Goal: Task Accomplishment & Management: Use online tool/utility

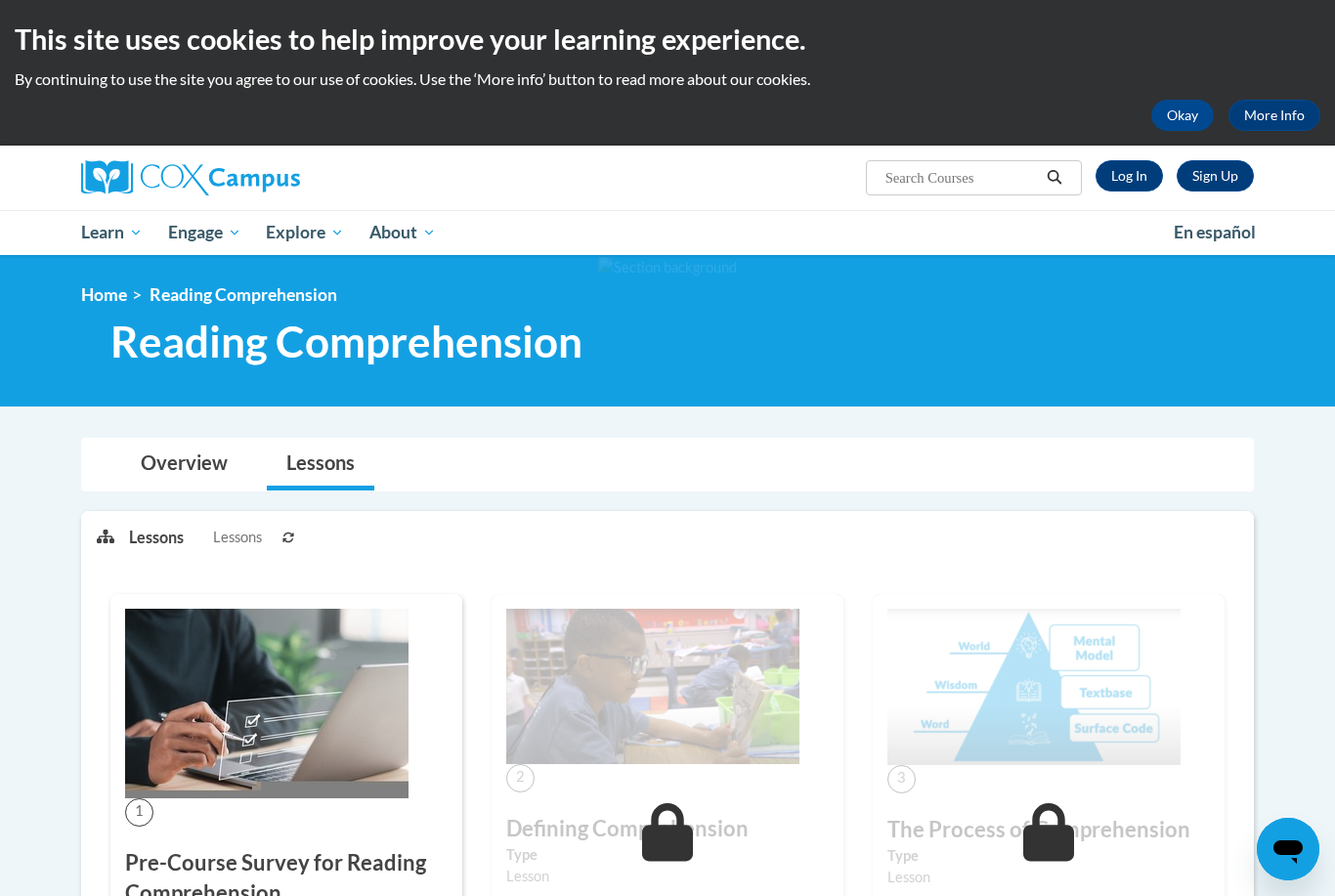
click at [1128, 184] on link "Log In" at bounding box center [1129, 175] width 68 height 31
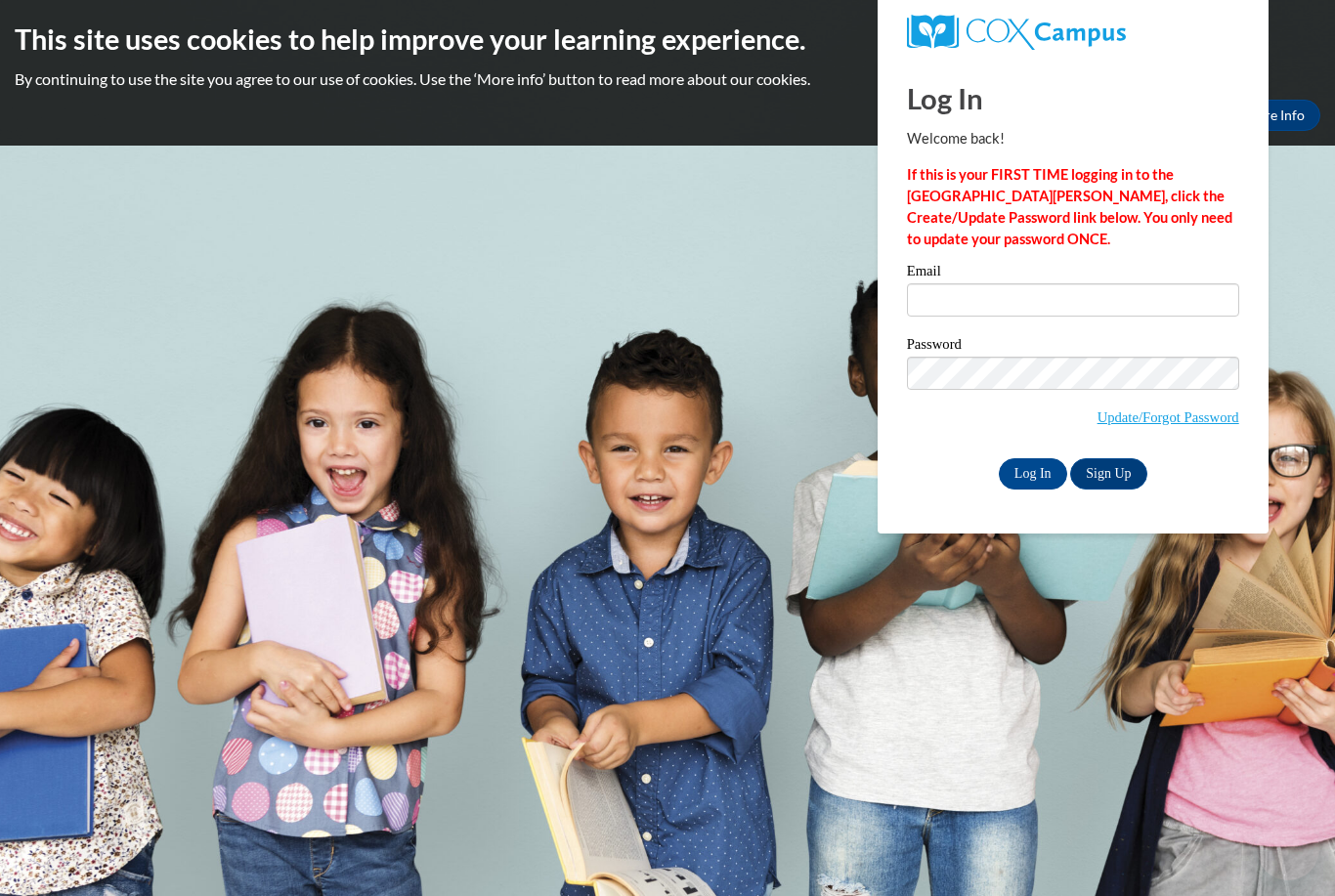
click at [988, 286] on input "Email" at bounding box center [1073, 299] width 332 height 33
type input "imanirozier616@gmail.com"
click at [1032, 472] on input "Log In" at bounding box center [1032, 473] width 69 height 31
click at [1015, 482] on input "Log In" at bounding box center [1032, 473] width 69 height 31
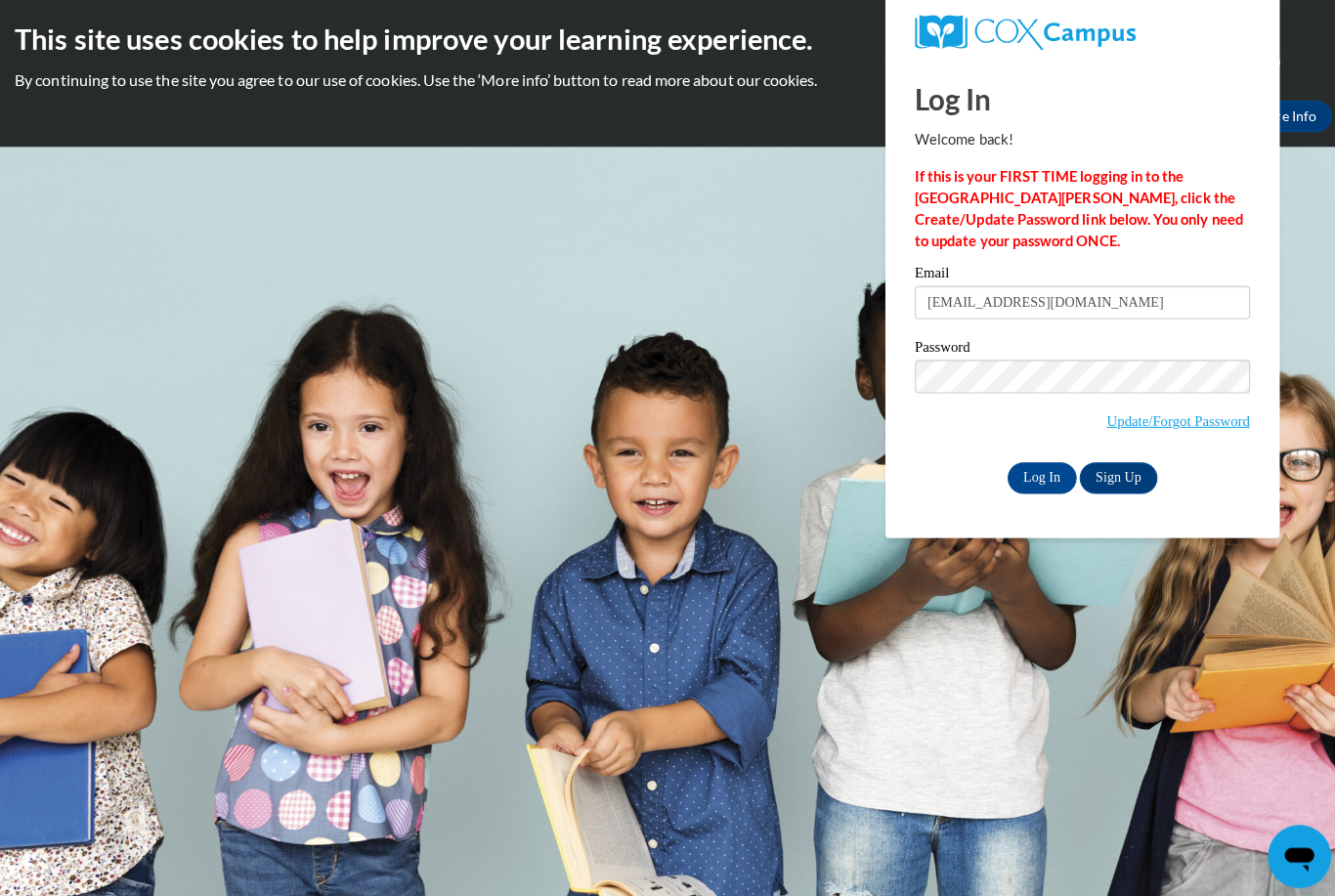
click at [1025, 464] on input "Log In" at bounding box center [1032, 473] width 69 height 31
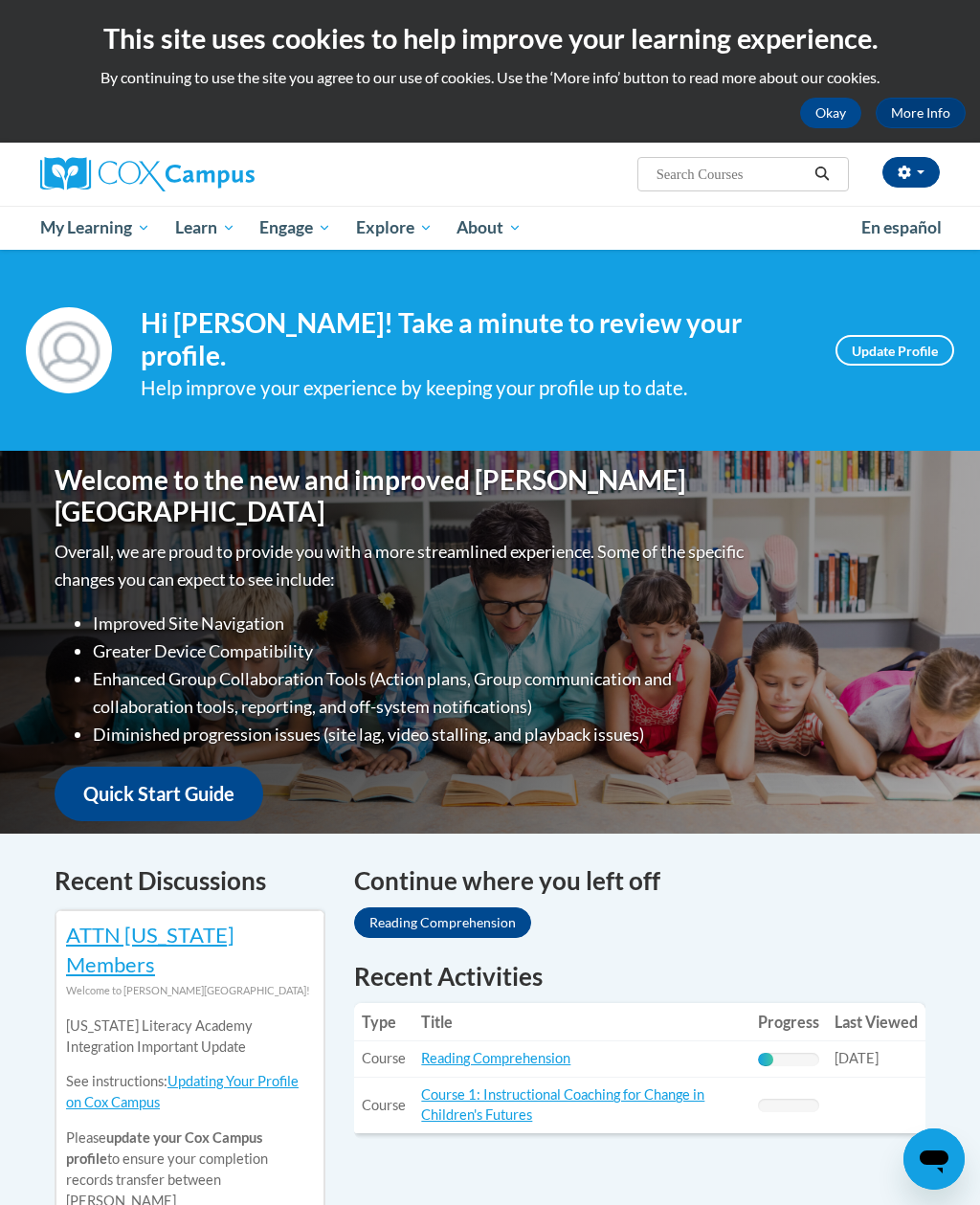
click at [566, 1050] on link "Reading Comprehension" at bounding box center [495, 1058] width 149 height 17
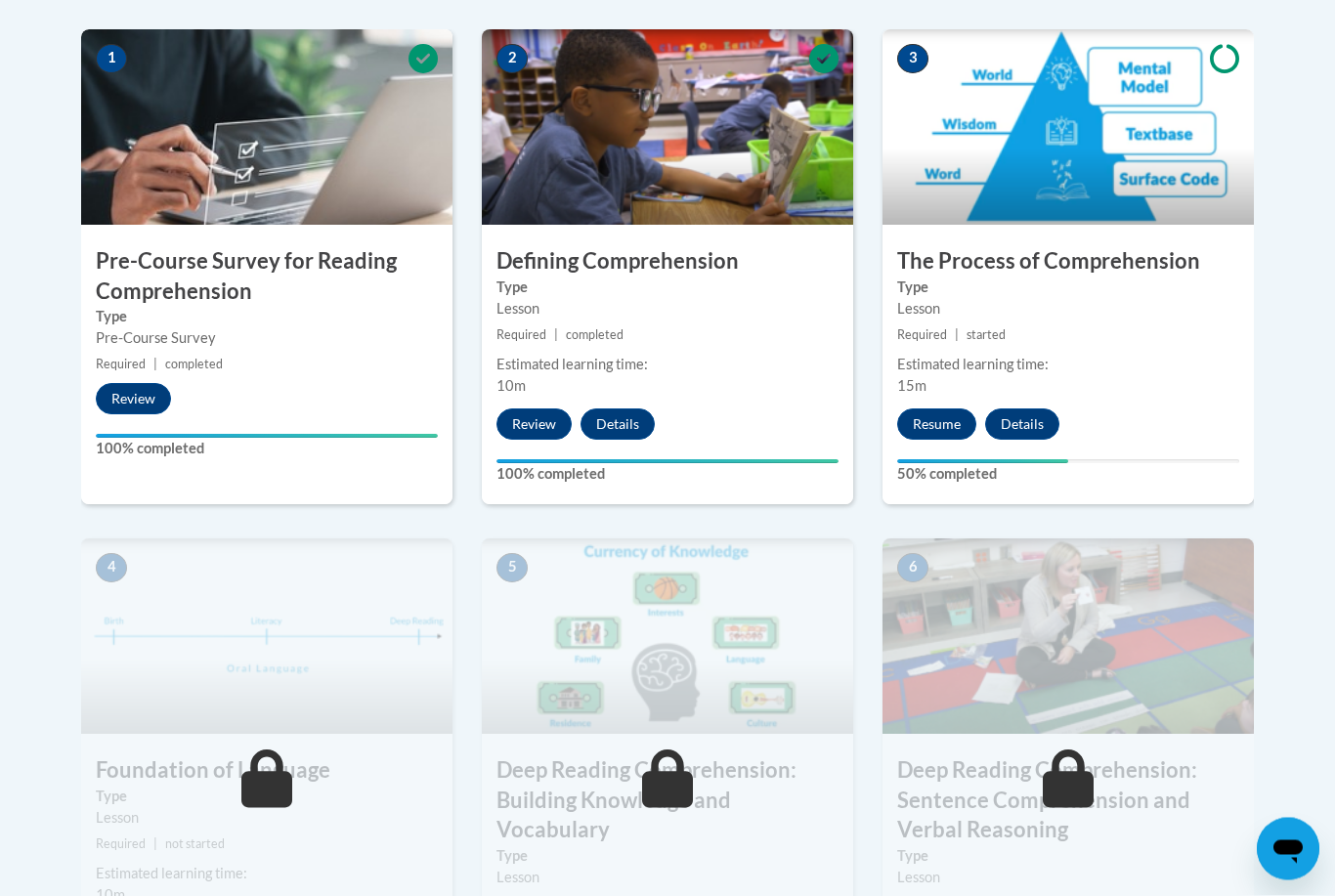
scroll to position [629, 0]
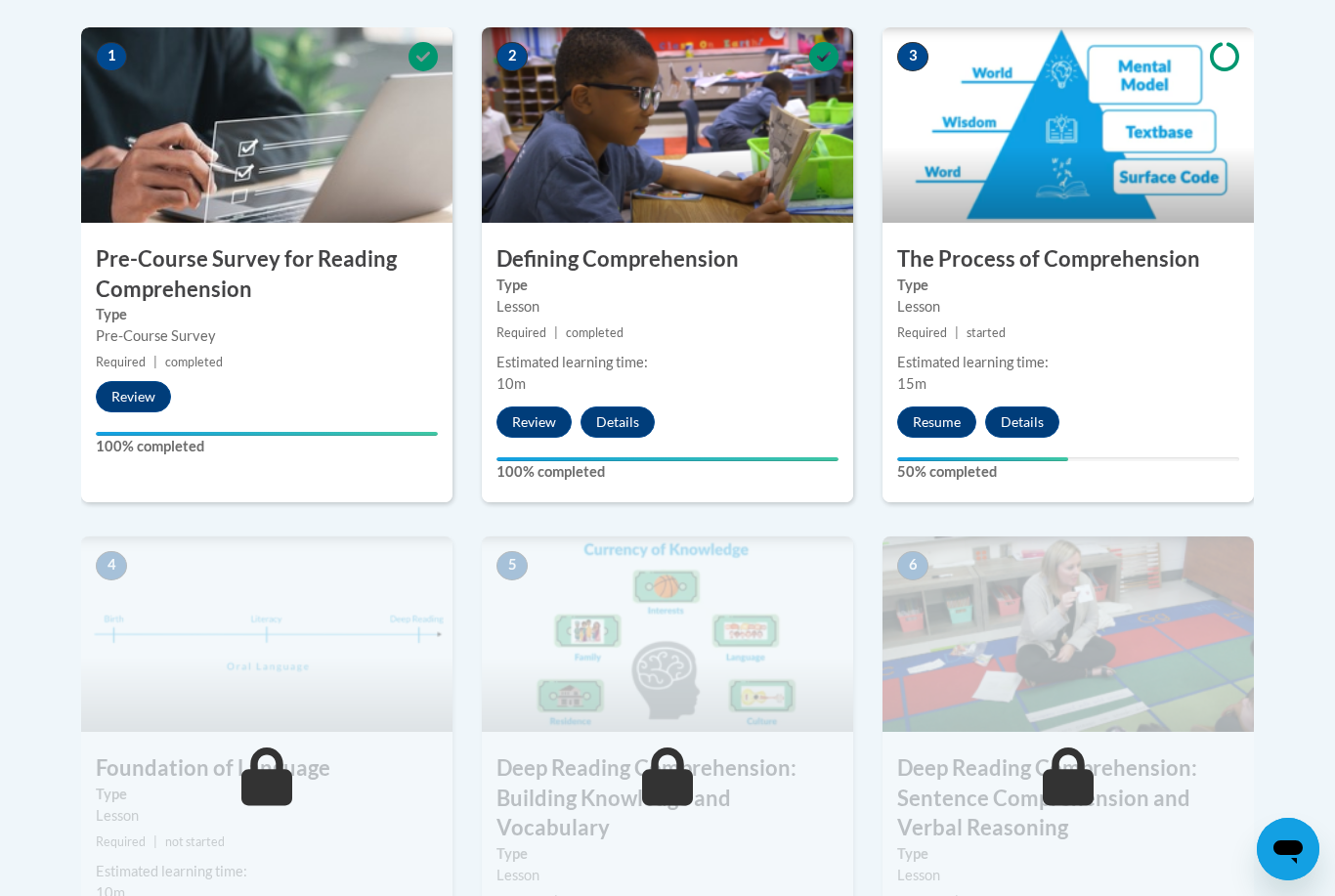
click at [938, 415] on button "Resume" at bounding box center [937, 421] width 79 height 31
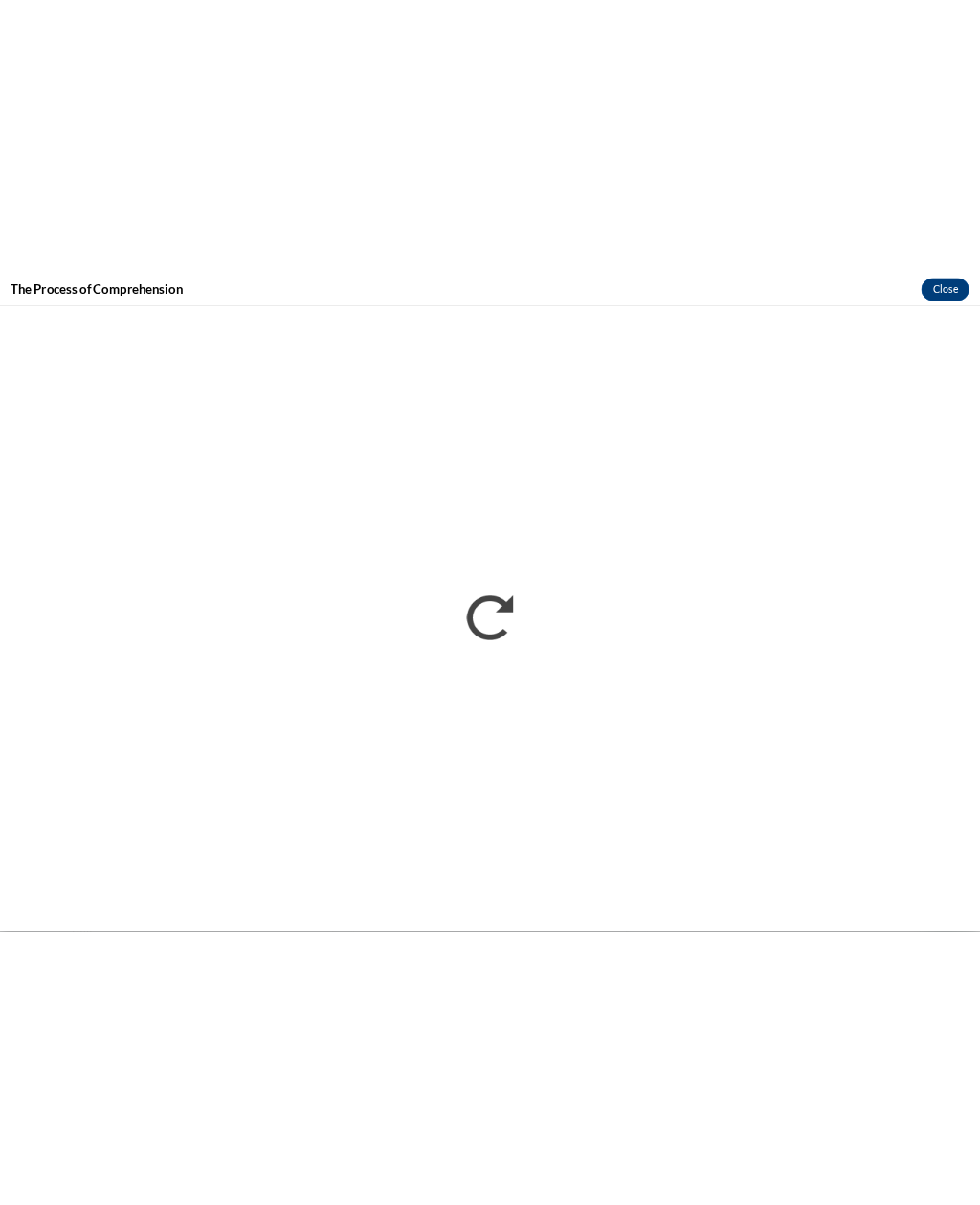
scroll to position [453, 0]
